Goal: Task Accomplishment & Management: Manage account settings

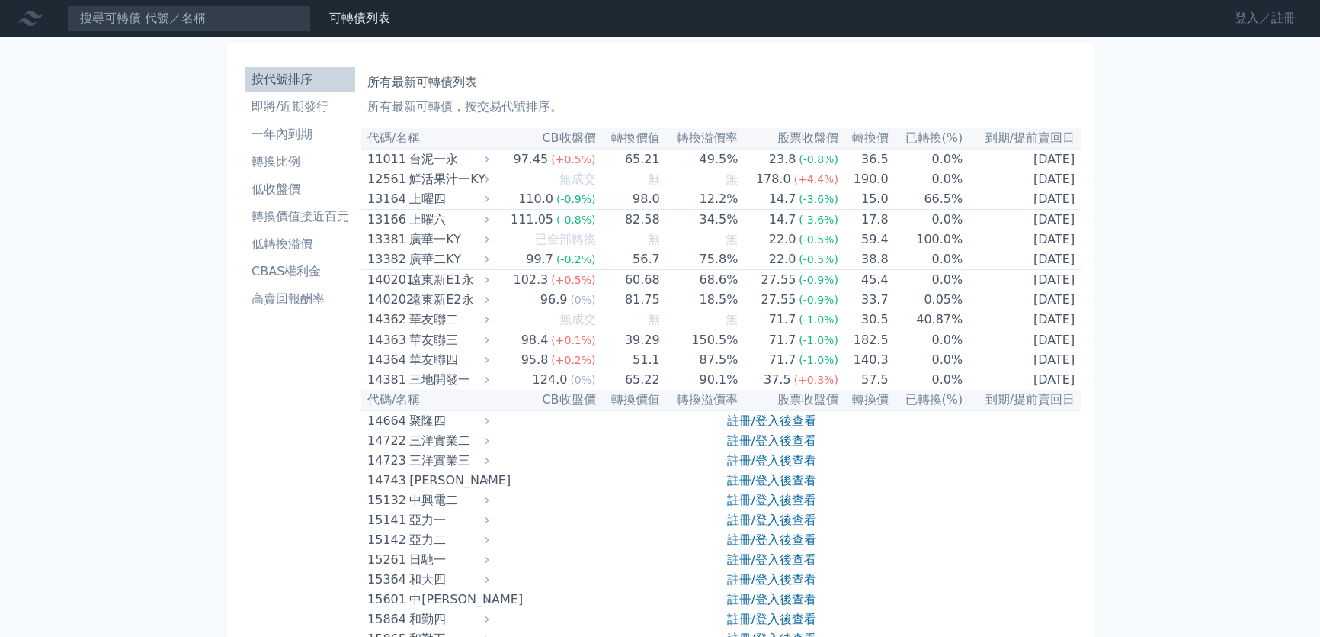
click at [1271, 10] on link "登入／註冊" at bounding box center [1265, 18] width 85 height 24
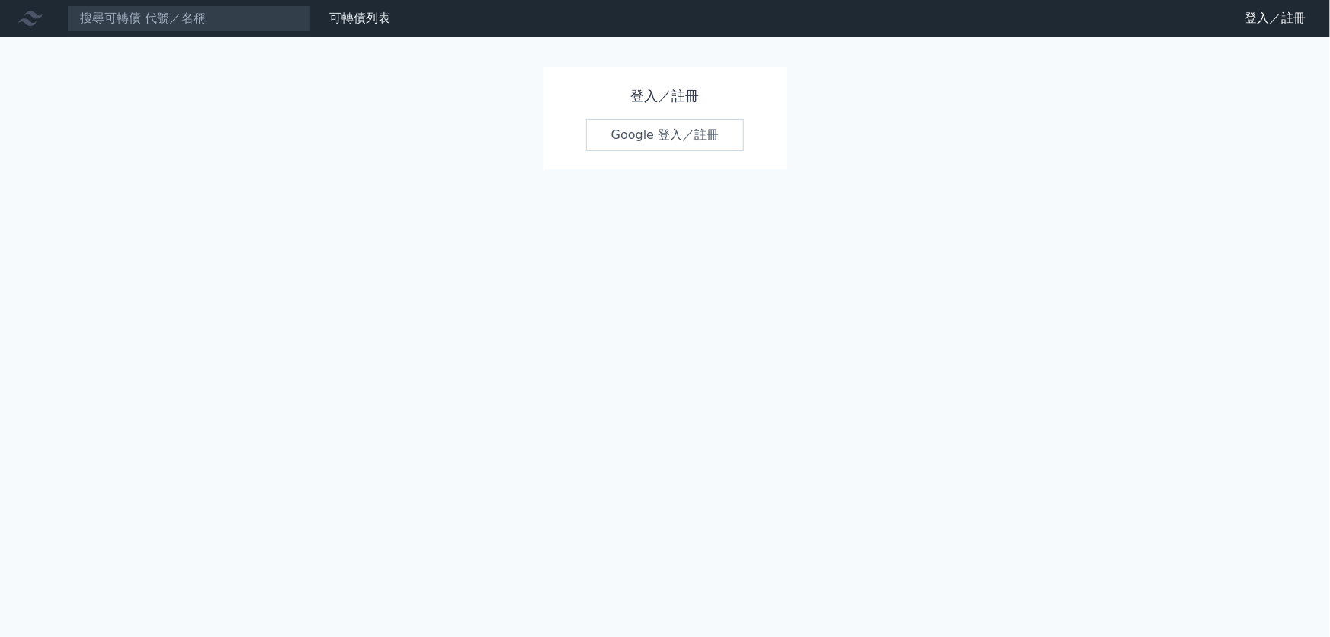
click at [627, 135] on link "Google 登入／註冊" at bounding box center [665, 135] width 159 height 32
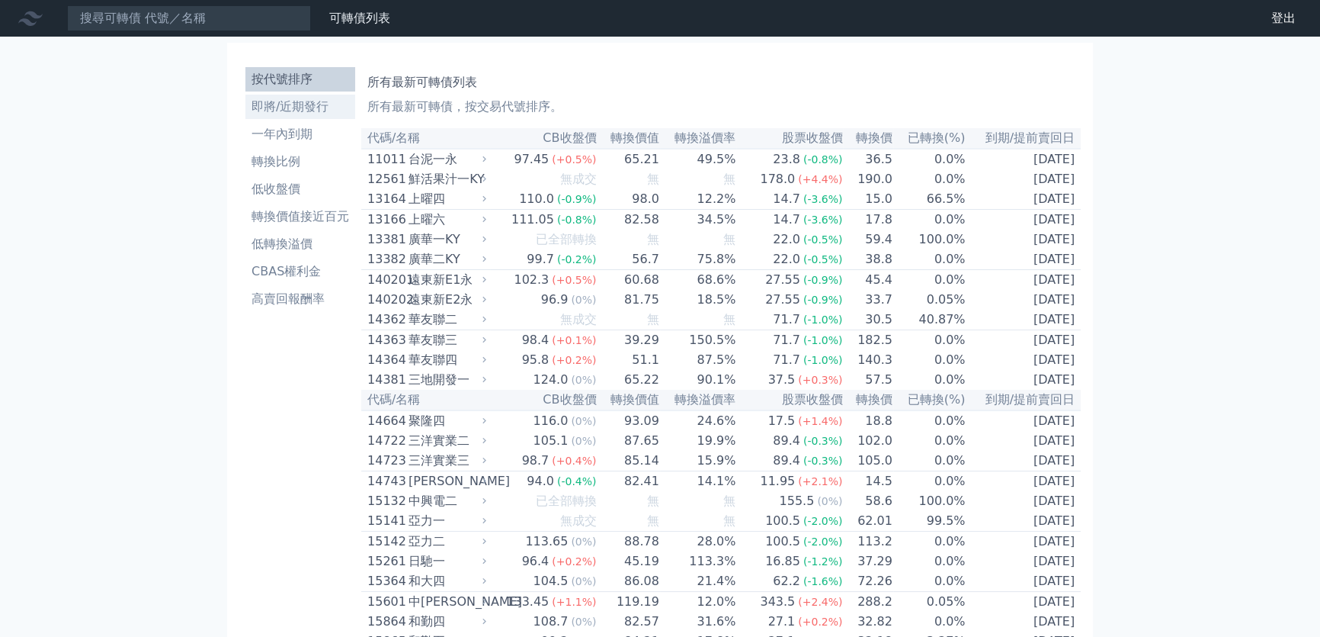
click at [304, 107] on li "即將/近期發行" at bounding box center [300, 107] width 110 height 18
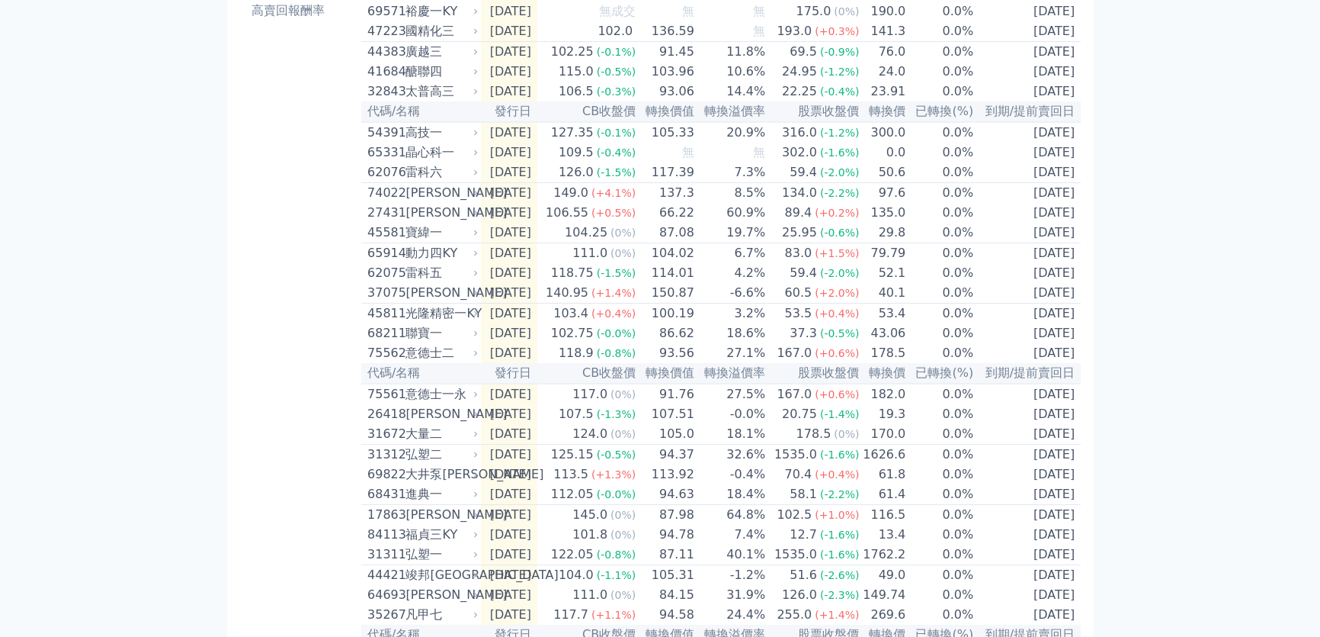
scroll to position [263, 0]
